Goal: Task Accomplishment & Management: Use online tool/utility

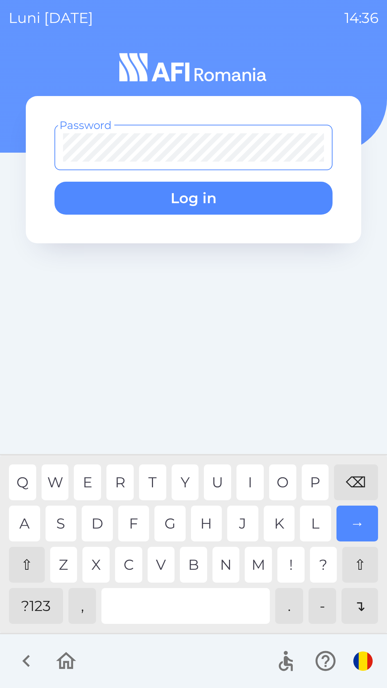
click at [21, 578] on div "⇧" at bounding box center [27, 565] width 36 height 36
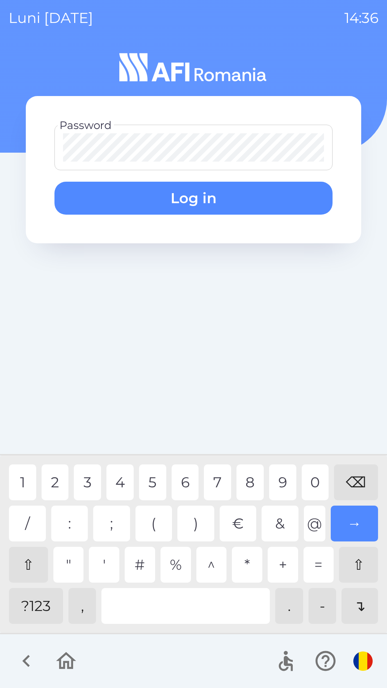
click at [22, 482] on div "1" at bounding box center [22, 482] width 27 height 36
click at [22, 481] on div "1" at bounding box center [22, 482] width 27 height 36
click at [15, 485] on div "1" at bounding box center [22, 482] width 27 height 36
click at [165, 200] on button "Log in" at bounding box center [193, 198] width 278 height 33
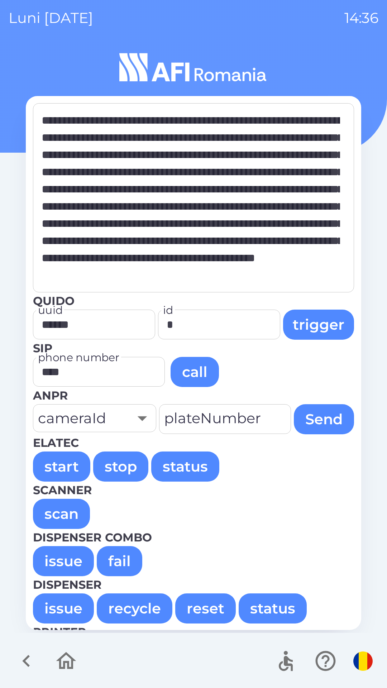
click at [131, 613] on button "recycle" at bounding box center [135, 609] width 76 height 30
click at [201, 613] on button "reset" at bounding box center [205, 609] width 61 height 30
click at [197, 609] on button "reset" at bounding box center [205, 609] width 61 height 30
click at [190, 608] on button "reset" at bounding box center [205, 609] width 61 height 30
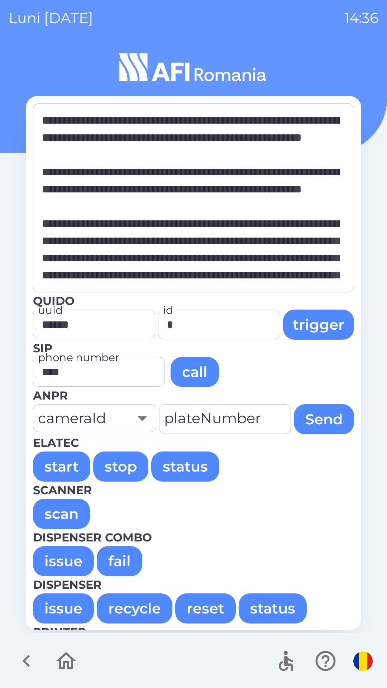
click at [65, 607] on button "issue" at bounding box center [63, 609] width 61 height 30
click at [71, 605] on button "issue" at bounding box center [63, 609] width 61 height 30
click at [71, 607] on button "issue" at bounding box center [63, 609] width 61 height 30
click at [71, 605] on button "issue" at bounding box center [63, 609] width 61 height 30
click at [71, 606] on button "issue" at bounding box center [63, 609] width 61 height 30
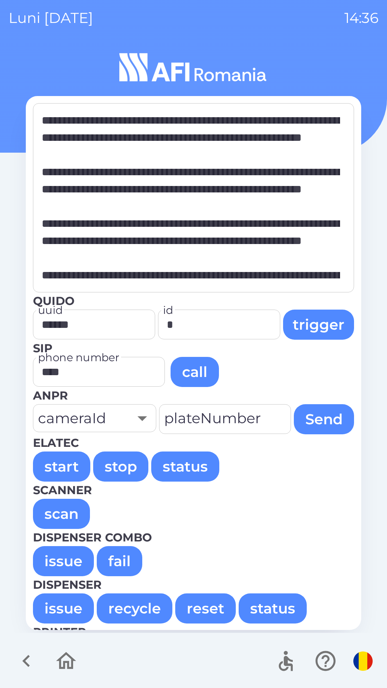
click at [72, 607] on button "issue" at bounding box center [63, 609] width 61 height 30
click at [66, 608] on button "issue" at bounding box center [63, 609] width 61 height 30
click at [70, 607] on button "issue" at bounding box center [63, 609] width 61 height 30
click at [71, 608] on button "issue" at bounding box center [63, 609] width 61 height 30
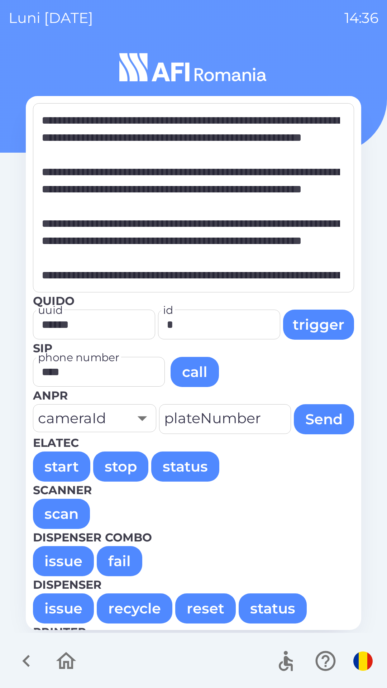
click at [66, 609] on button "issue" at bounding box center [63, 609] width 61 height 30
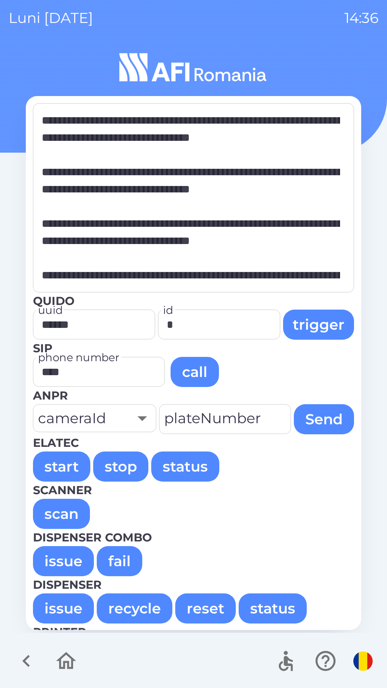
click at [59, 554] on button "issue" at bounding box center [63, 561] width 61 height 30
click at [71, 562] on button "issue" at bounding box center [63, 561] width 61 height 30
click at [70, 553] on button "issue" at bounding box center [63, 561] width 61 height 30
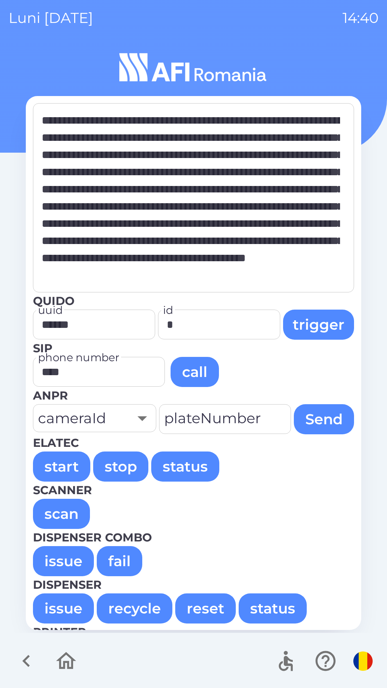
click at [55, 564] on button "issue" at bounding box center [63, 561] width 61 height 30
click at [54, 558] on button "issue" at bounding box center [63, 561] width 61 height 30
click at [57, 555] on button "issue" at bounding box center [63, 561] width 61 height 30
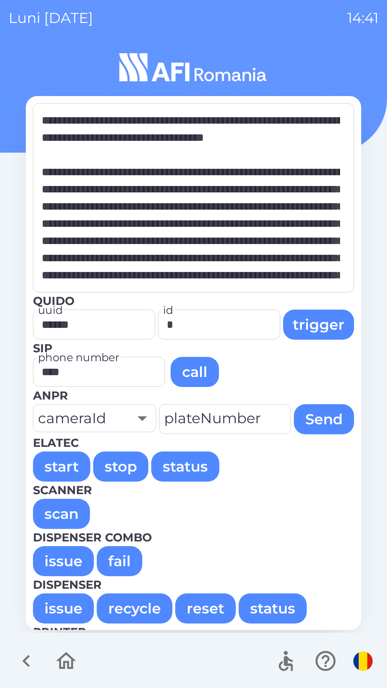
click at [59, 560] on button "issue" at bounding box center [63, 561] width 61 height 30
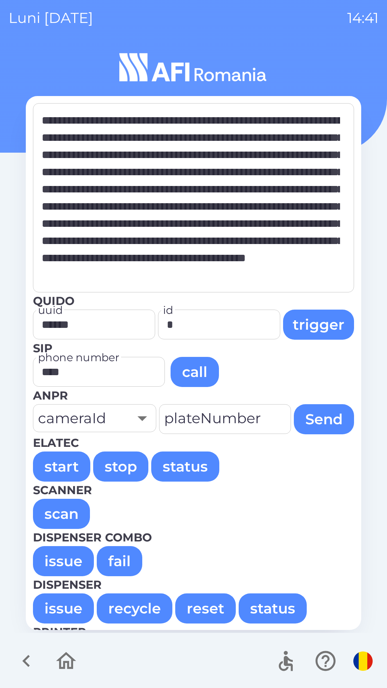
click at [63, 563] on button "issue" at bounding box center [63, 561] width 61 height 30
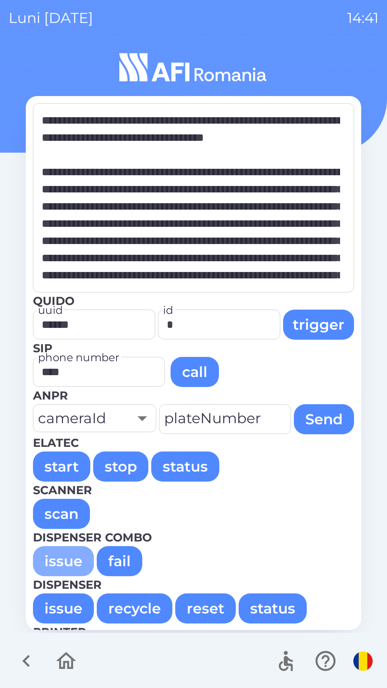
click at [62, 564] on button "issue" at bounding box center [63, 561] width 61 height 30
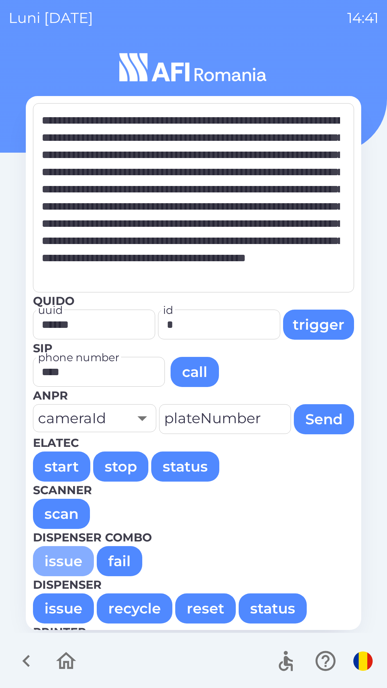
click at [63, 561] on button "issue" at bounding box center [63, 561] width 61 height 30
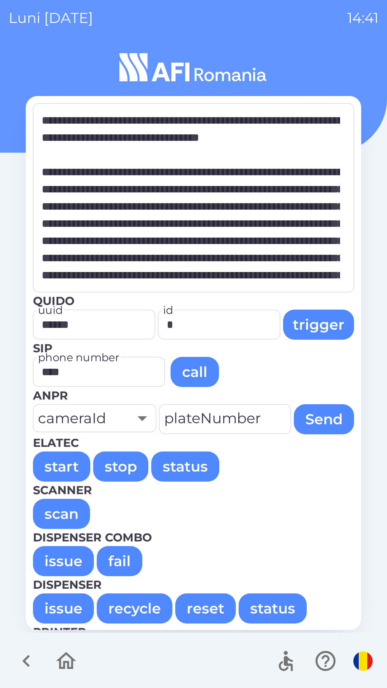
click at [65, 559] on button "issue" at bounding box center [63, 561] width 61 height 30
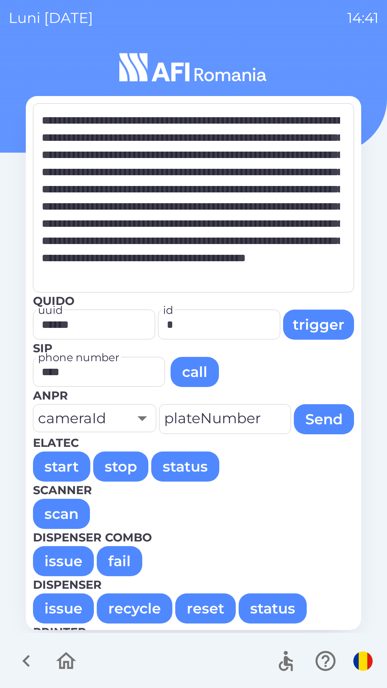
click at [63, 557] on button "issue" at bounding box center [63, 561] width 61 height 30
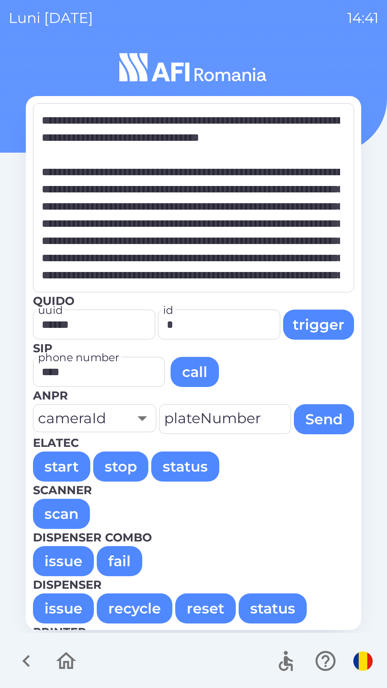
click at [65, 562] on button "issue" at bounding box center [63, 561] width 61 height 30
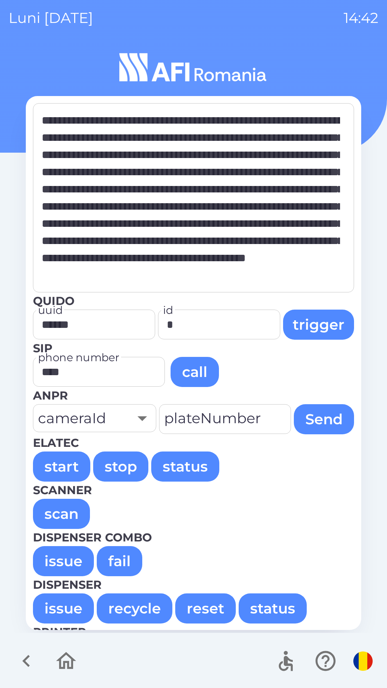
click at [58, 559] on button "issue" at bounding box center [63, 561] width 61 height 30
click at [52, 557] on button "issue" at bounding box center [63, 561] width 61 height 30
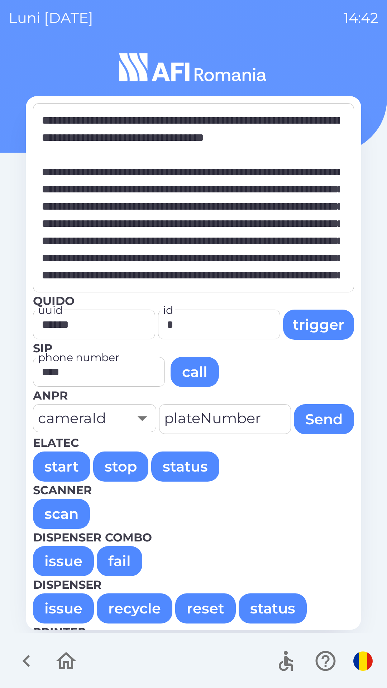
click at [58, 555] on button "issue" at bounding box center [63, 561] width 61 height 30
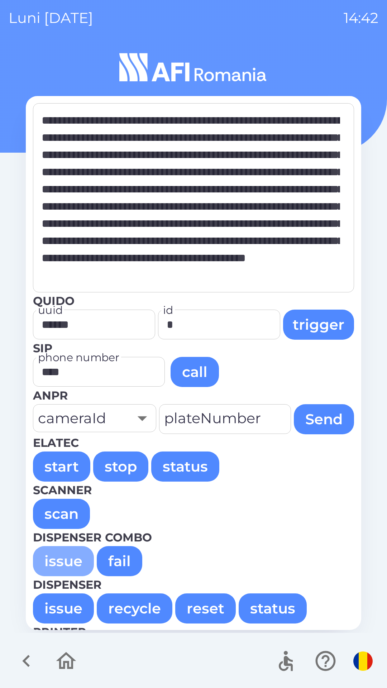
click at [62, 555] on button "issue" at bounding box center [63, 561] width 61 height 30
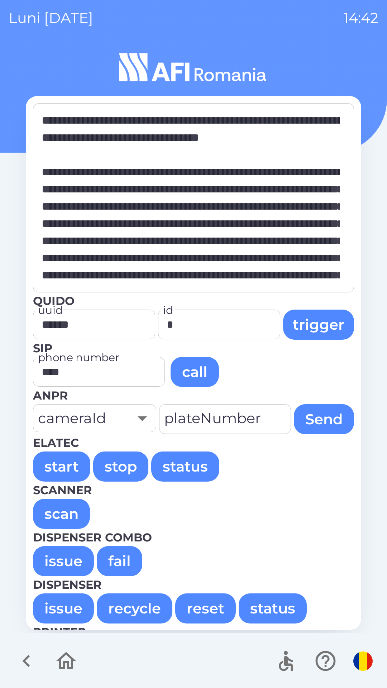
click at [61, 556] on button "issue" at bounding box center [63, 561] width 61 height 30
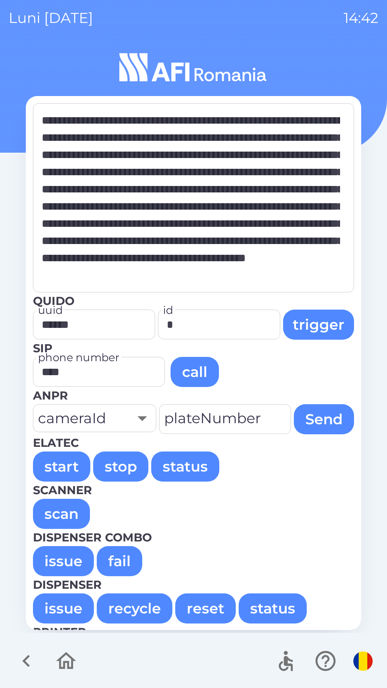
click at [61, 561] on button "issue" at bounding box center [63, 561] width 61 height 30
click at [52, 555] on button "issue" at bounding box center [63, 561] width 61 height 30
click at [51, 556] on button "issue" at bounding box center [63, 561] width 61 height 30
click at [56, 558] on button "issue" at bounding box center [63, 561] width 61 height 30
click at [51, 555] on button "issue" at bounding box center [63, 561] width 61 height 30
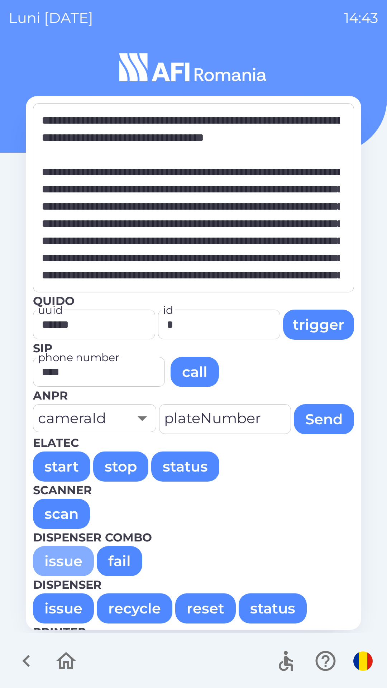
click at [54, 561] on button "issue" at bounding box center [63, 561] width 61 height 30
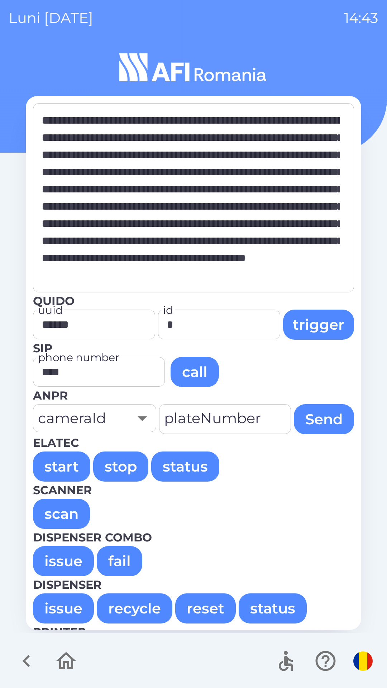
click at [61, 561] on button "issue" at bounding box center [63, 561] width 61 height 30
click at [51, 559] on button "issue" at bounding box center [63, 561] width 61 height 30
click at [62, 561] on button "issue" at bounding box center [63, 561] width 61 height 30
click at [56, 558] on button "issue" at bounding box center [63, 561] width 61 height 30
click at [57, 561] on button "issue" at bounding box center [63, 561] width 61 height 30
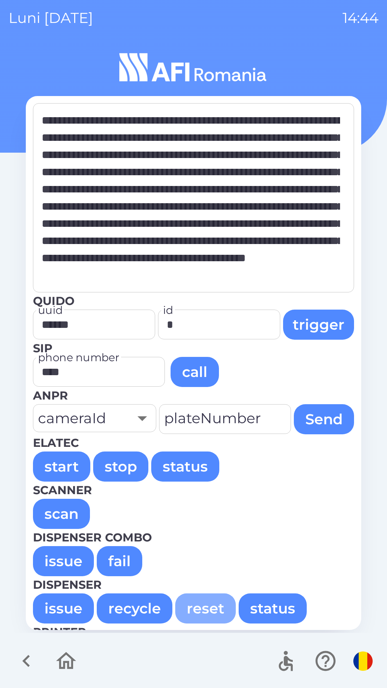
click at [200, 611] on button "reset" at bounding box center [205, 609] width 61 height 30
click at [54, 561] on button "issue" at bounding box center [63, 561] width 61 height 30
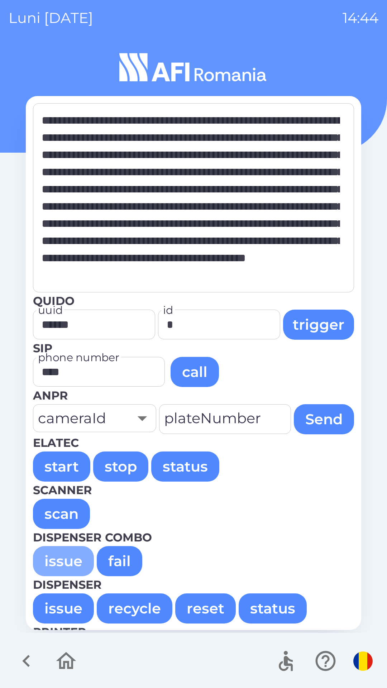
click at [55, 554] on button "issue" at bounding box center [63, 561] width 61 height 30
click at [128, 615] on button "recycle" at bounding box center [135, 609] width 76 height 30
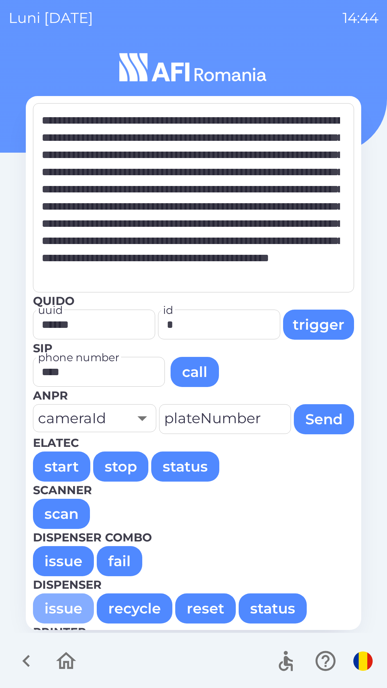
click at [62, 607] on button "issue" at bounding box center [63, 609] width 61 height 30
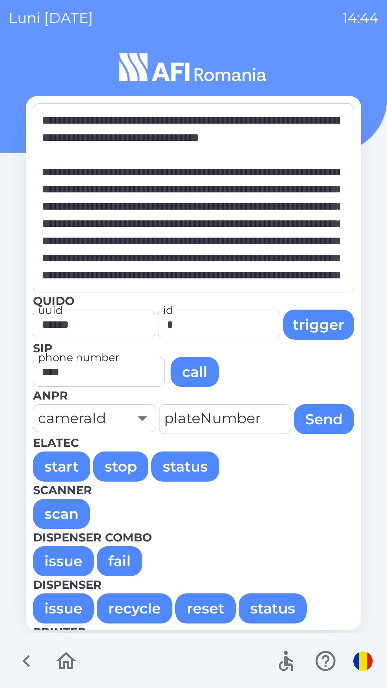
click at [55, 564] on button "issue" at bounding box center [63, 561] width 61 height 30
click at [52, 570] on button "issue" at bounding box center [63, 561] width 61 height 30
click at [123, 611] on button "recycle" at bounding box center [135, 609] width 76 height 30
click at [49, 564] on button "issue" at bounding box center [63, 561] width 61 height 30
click at [51, 564] on button "issue" at bounding box center [63, 561] width 61 height 30
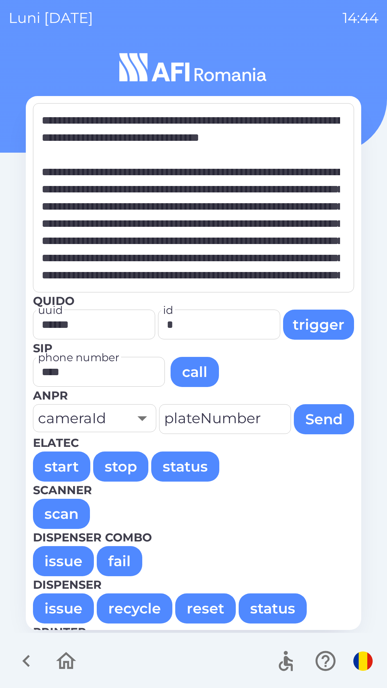
click at [55, 564] on button "issue" at bounding box center [63, 561] width 61 height 30
click at [196, 612] on button "reset" at bounding box center [205, 609] width 61 height 30
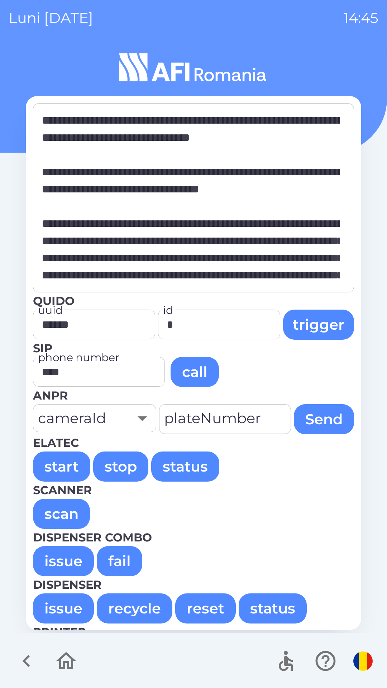
click at [49, 554] on button "issue" at bounding box center [63, 561] width 61 height 30
click at [58, 560] on button "issue" at bounding box center [63, 561] width 61 height 30
click at [58, 558] on button "issue" at bounding box center [63, 561] width 61 height 30
click at [59, 560] on button "issue" at bounding box center [63, 561] width 61 height 30
click at [59, 561] on button "issue" at bounding box center [63, 561] width 61 height 30
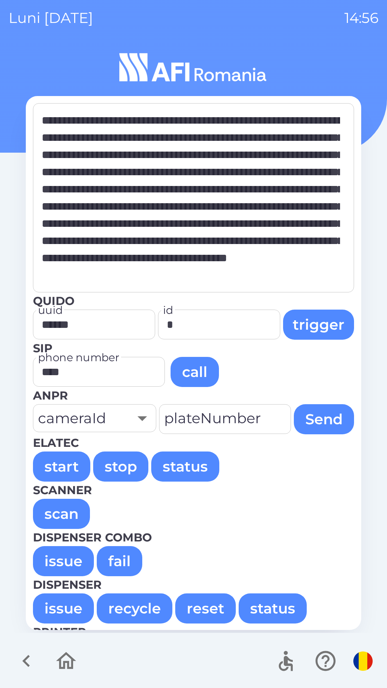
click at [58, 565] on button "issue" at bounding box center [63, 561] width 61 height 30
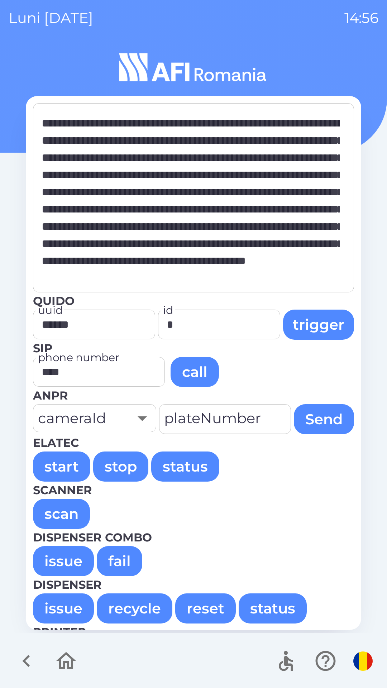
scroll to position [3023, 0]
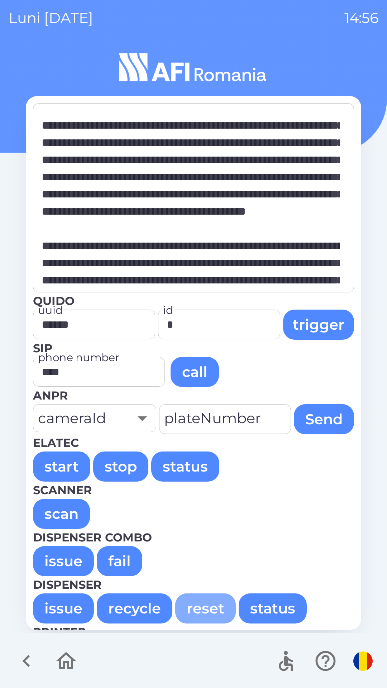
click at [194, 609] on button "reset" at bounding box center [205, 609] width 61 height 30
click at [195, 612] on button "reset" at bounding box center [205, 609] width 61 height 30
click at [196, 605] on button "reset" at bounding box center [205, 609] width 61 height 30
click at [197, 607] on button "reset" at bounding box center [205, 609] width 61 height 30
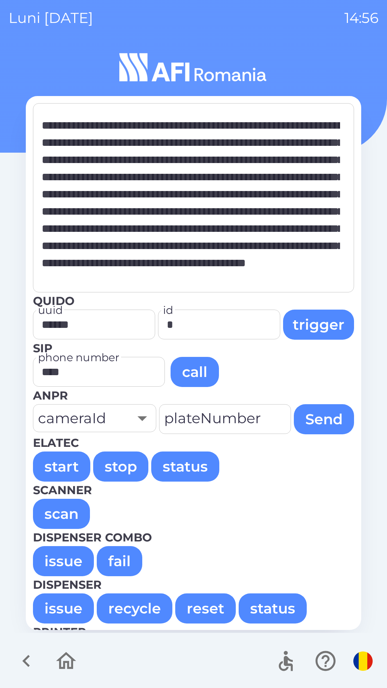
click at [136, 613] on button "recycle" at bounding box center [135, 609] width 76 height 30
click at [136, 610] on button "recycle" at bounding box center [135, 609] width 76 height 30
click at [196, 607] on button "reset" at bounding box center [205, 609] width 61 height 30
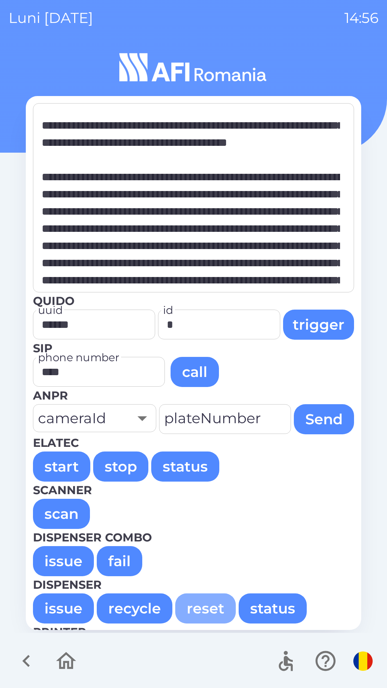
click at [204, 606] on button "reset" at bounding box center [205, 609] width 61 height 30
click at [58, 613] on button "issue" at bounding box center [63, 609] width 61 height 30
click at [63, 606] on button "issue" at bounding box center [63, 609] width 61 height 30
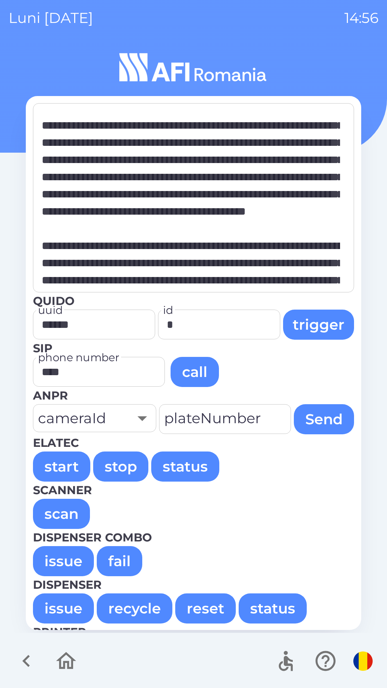
click at [54, 558] on button "issue" at bounding box center [63, 561] width 61 height 30
click at [54, 557] on button "issue" at bounding box center [63, 561] width 61 height 30
click at [58, 557] on button "issue" at bounding box center [63, 561] width 61 height 30
click at [63, 556] on button "issue" at bounding box center [63, 561] width 61 height 30
click at [112, 567] on button "fail" at bounding box center [120, 561] width 46 height 30
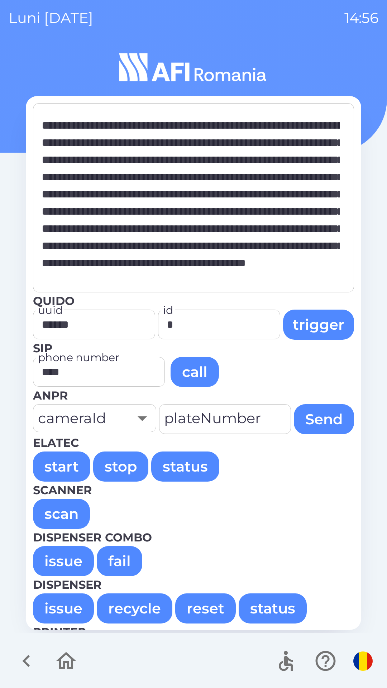
click at [115, 562] on button "fail" at bounding box center [120, 561] width 46 height 30
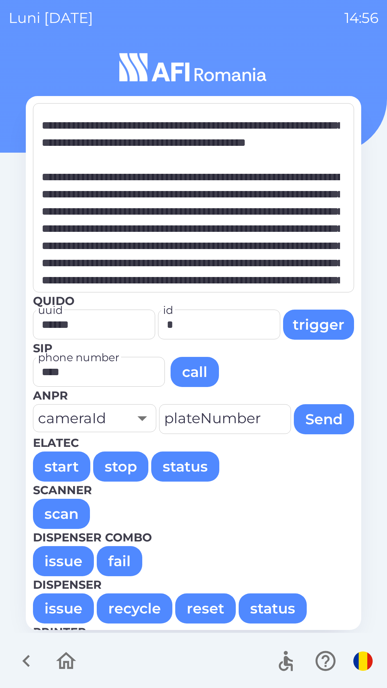
click at [113, 567] on button "fail" at bounding box center [120, 561] width 46 height 30
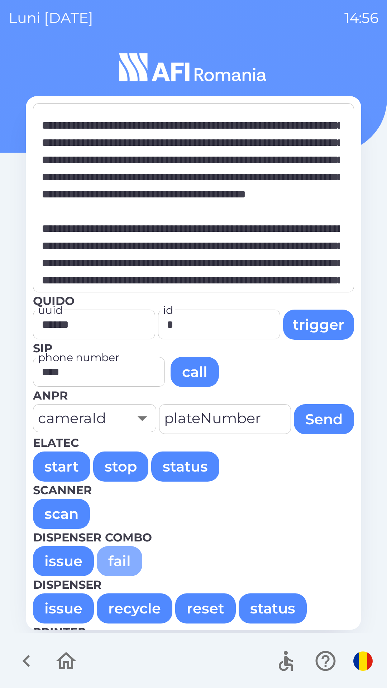
click at [121, 568] on button "fail" at bounding box center [120, 561] width 46 height 30
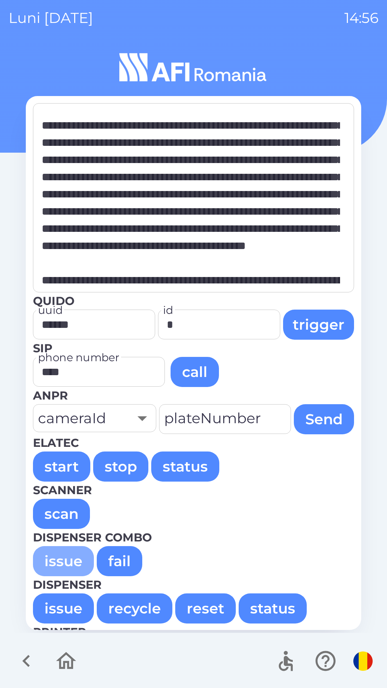
click at [56, 563] on button "issue" at bounding box center [63, 561] width 61 height 30
click at [59, 559] on button "issue" at bounding box center [63, 561] width 61 height 30
click at [112, 563] on button "fail" at bounding box center [120, 561] width 46 height 30
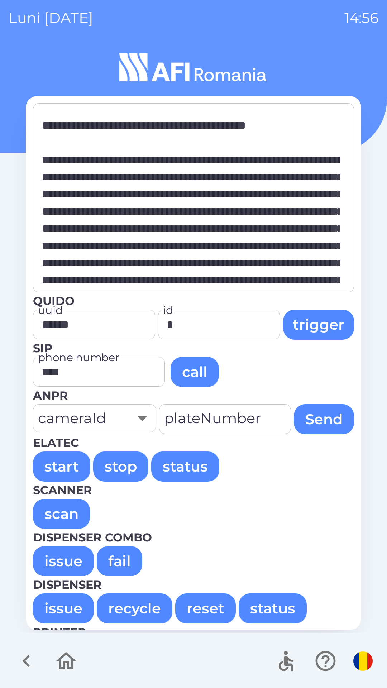
click at [118, 565] on button "fail" at bounding box center [120, 561] width 46 height 30
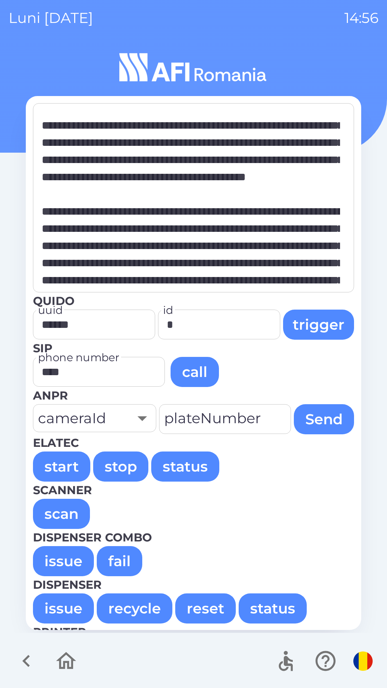
click at [62, 562] on button "issue" at bounding box center [63, 561] width 61 height 30
click at [62, 559] on button "issue" at bounding box center [63, 561] width 61 height 30
click at [56, 554] on button "issue" at bounding box center [63, 561] width 61 height 30
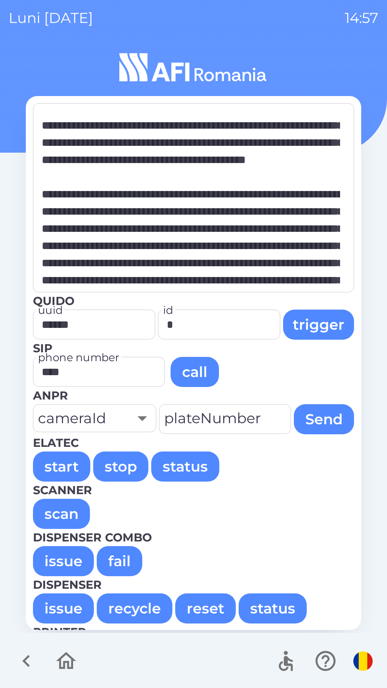
click at [48, 557] on button "issue" at bounding box center [63, 561] width 61 height 30
click at [52, 561] on button "issue" at bounding box center [63, 561] width 61 height 30
click at [52, 563] on button "issue" at bounding box center [63, 561] width 61 height 30
click at [54, 562] on button "issue" at bounding box center [63, 561] width 61 height 30
click at [56, 564] on button "issue" at bounding box center [63, 561] width 61 height 30
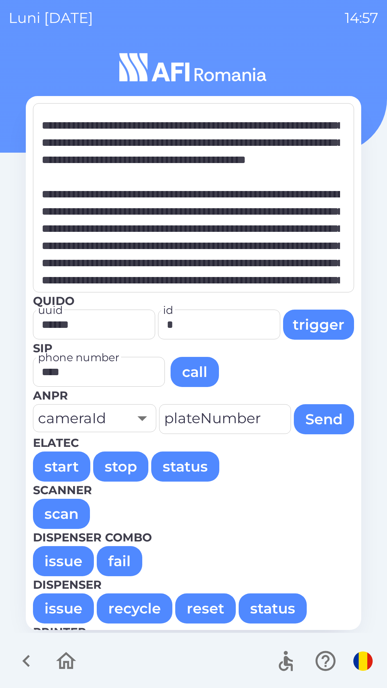
click at [56, 563] on button "issue" at bounding box center [63, 561] width 61 height 30
click at [113, 562] on button "fail" at bounding box center [120, 561] width 46 height 30
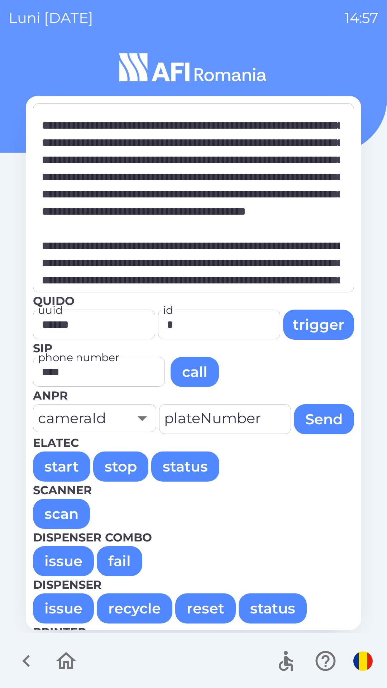
click at [113, 559] on button "fail" at bounding box center [120, 561] width 46 height 30
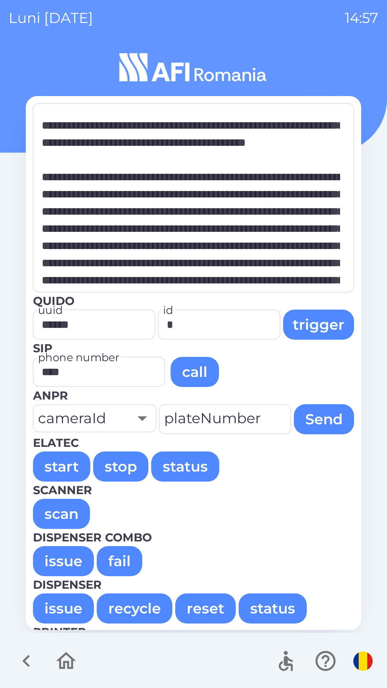
click at [58, 564] on button "issue" at bounding box center [63, 561] width 61 height 30
click at [57, 563] on button "issue" at bounding box center [63, 561] width 61 height 30
click at [57, 564] on button "issue" at bounding box center [63, 561] width 61 height 30
click at [54, 564] on button "issue" at bounding box center [63, 561] width 61 height 30
click at [55, 565] on button "issue" at bounding box center [63, 561] width 61 height 30
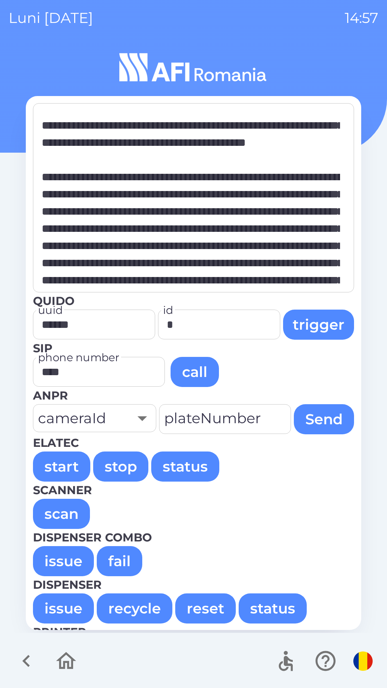
click at [54, 564] on button "issue" at bounding box center [63, 561] width 61 height 30
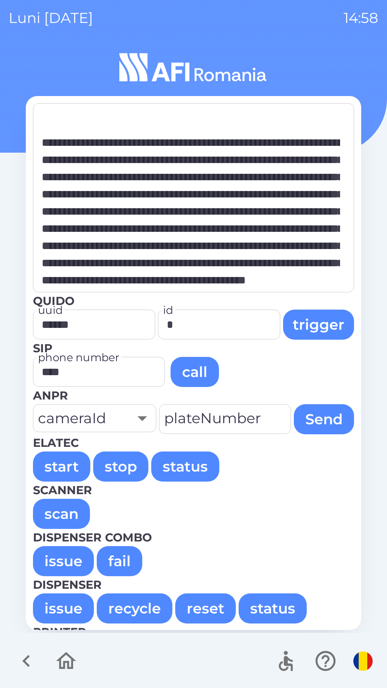
click at [56, 563] on button "issue" at bounding box center [63, 561] width 61 height 30
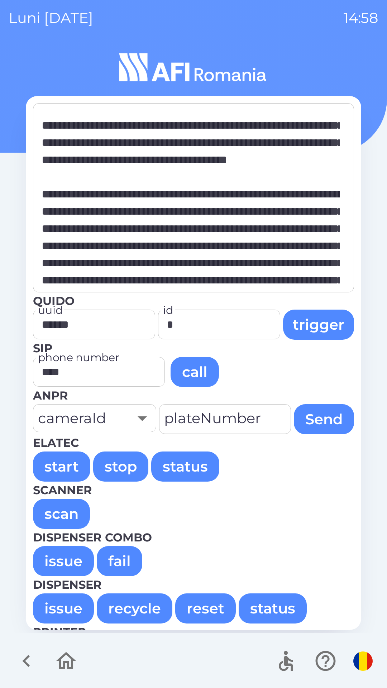
type textarea "**********"
